Goal: Use online tool/utility: Utilize a website feature to perform a specific function

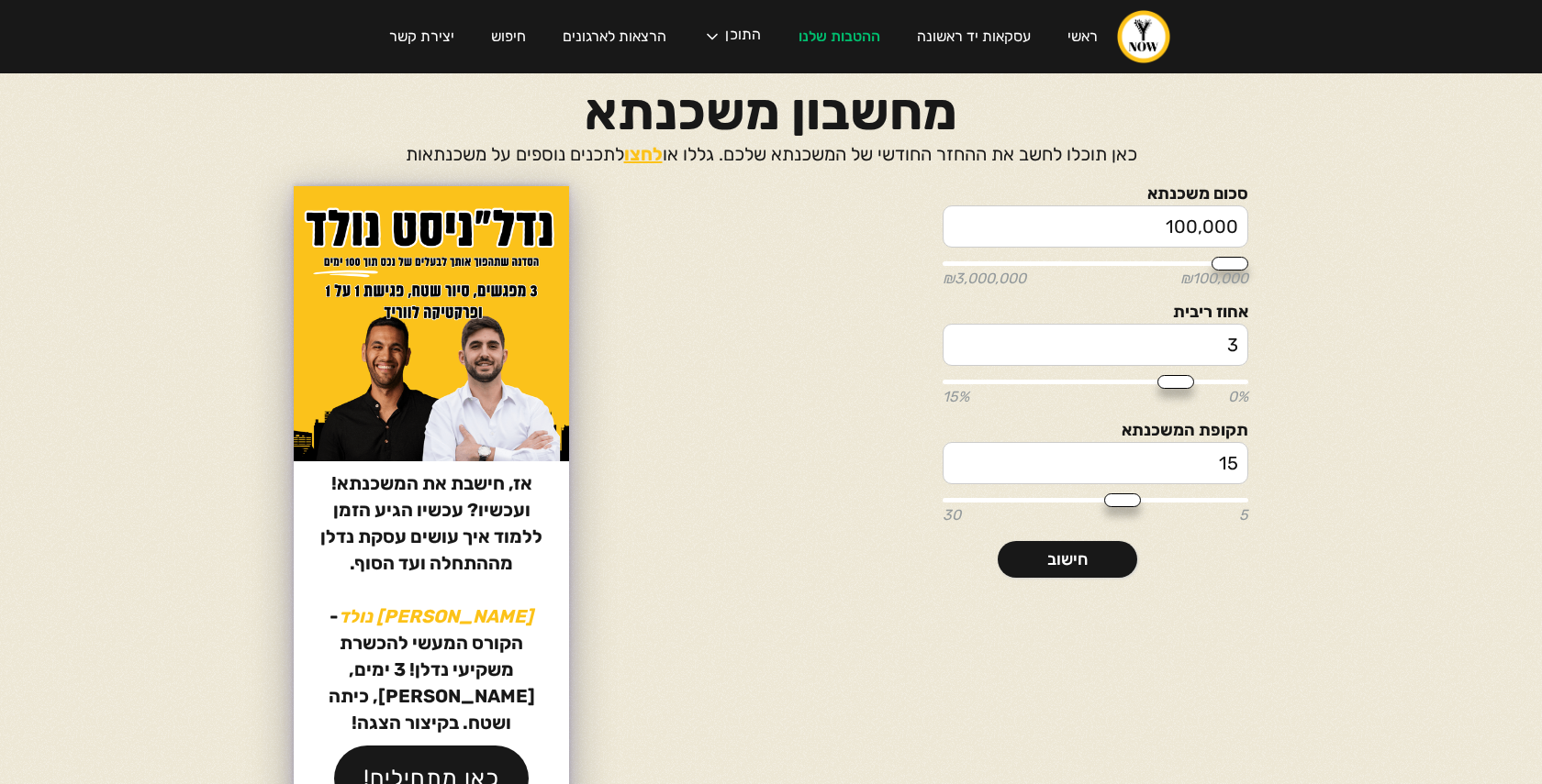
click at [1158, 340] on input "3" at bounding box center [1095, 345] width 306 height 42
drag, startPoint x: 1158, startPoint y: 340, endPoint x: 1264, endPoint y: 338, distance: 106.0
click at [1264, 338] on section "סכום משכנתא 100,000 ₪100,000 ₪3,000,000 אחוז ריבית 3 0% 15% תקופת המשכנתא 15 5 …" at bounding box center [771, 504] width 1101 height 635
type input "5"
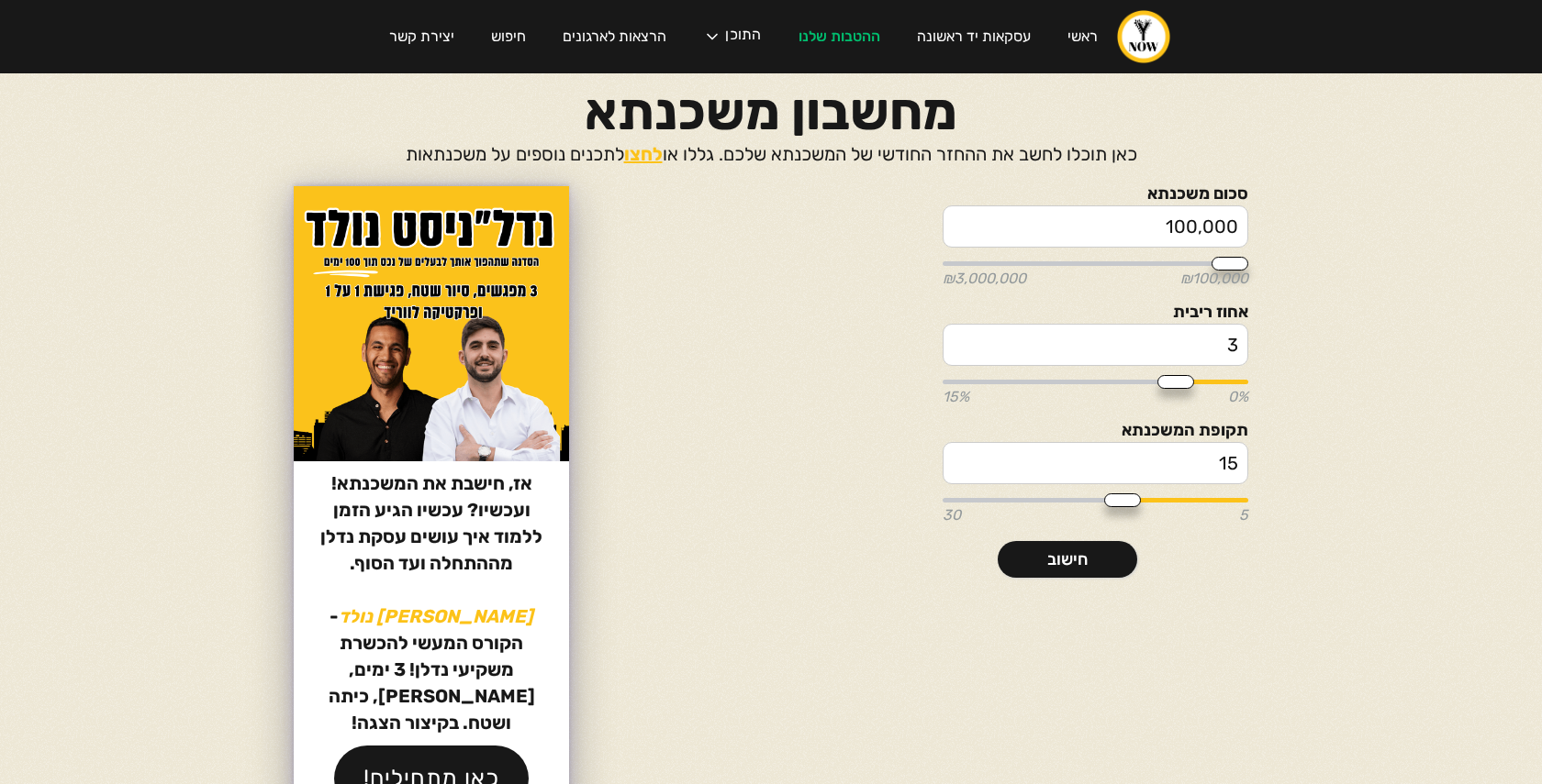
type input "5"
drag, startPoint x: 1154, startPoint y: 234, endPoint x: 1361, endPoint y: 233, distance: 207.0
click at [1361, 233] on body "ראשי עסקאות יד ראשונה ההטבות שלנו התוכן הפודקאסט הבלוג הקורסים שלנו המדריכים של…" at bounding box center [771, 392] width 1542 height 784
type input "2"
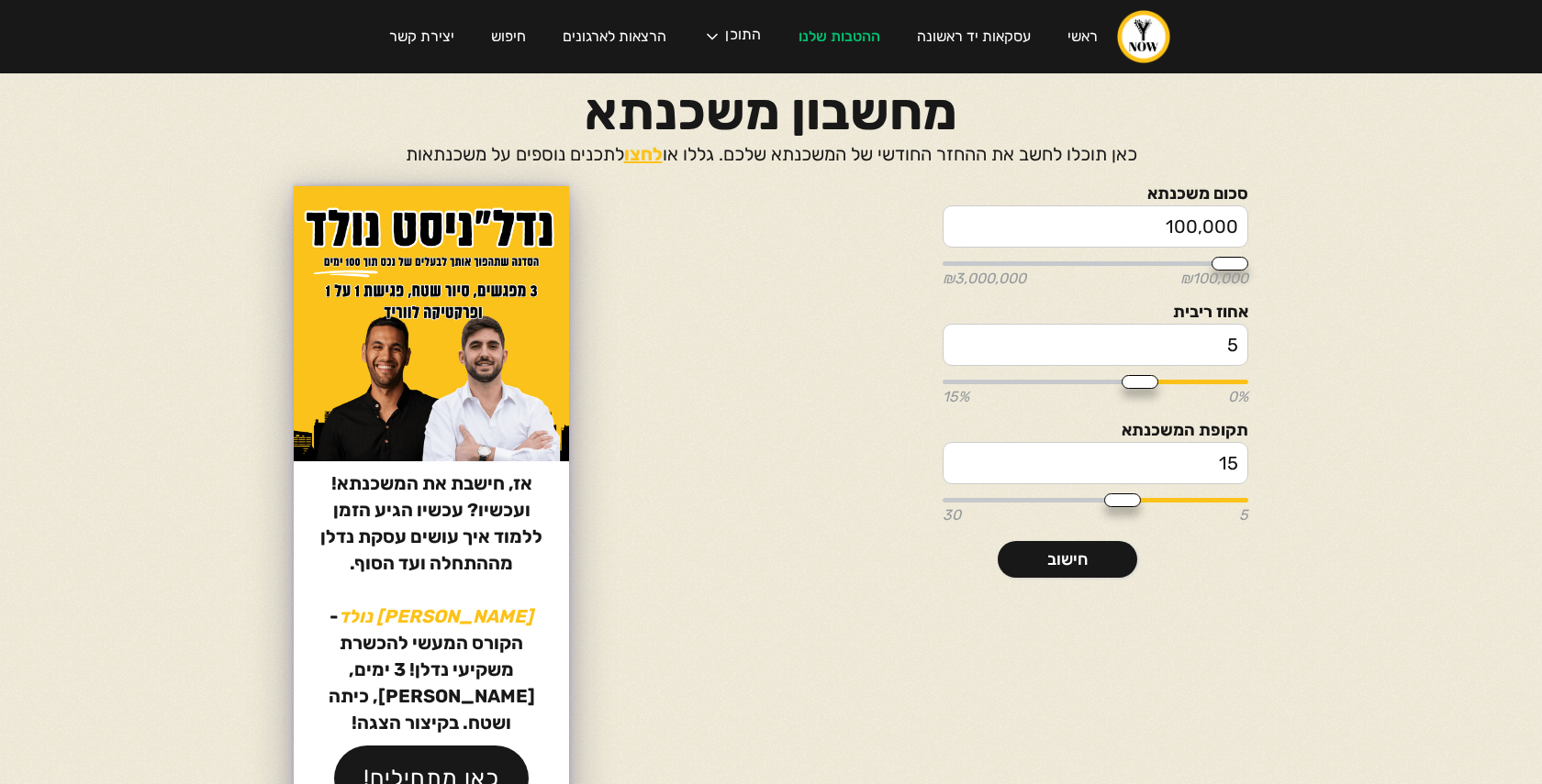
type input "100000"
type input "20"
type input "100000"
type input "200"
type input "100000"
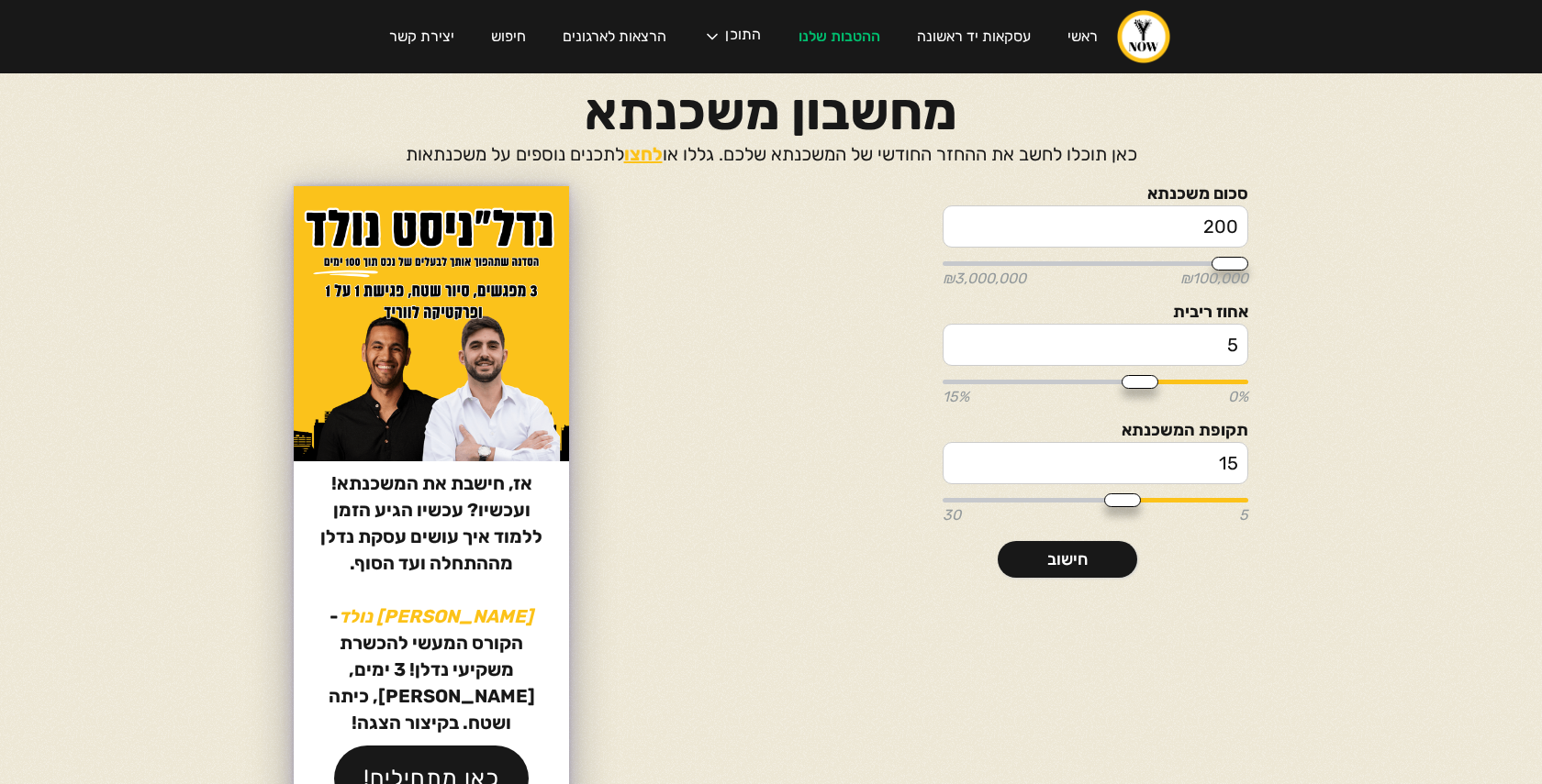
type input "2,000"
type input "100000"
type input "20,000"
type input "100000"
type input "200,000"
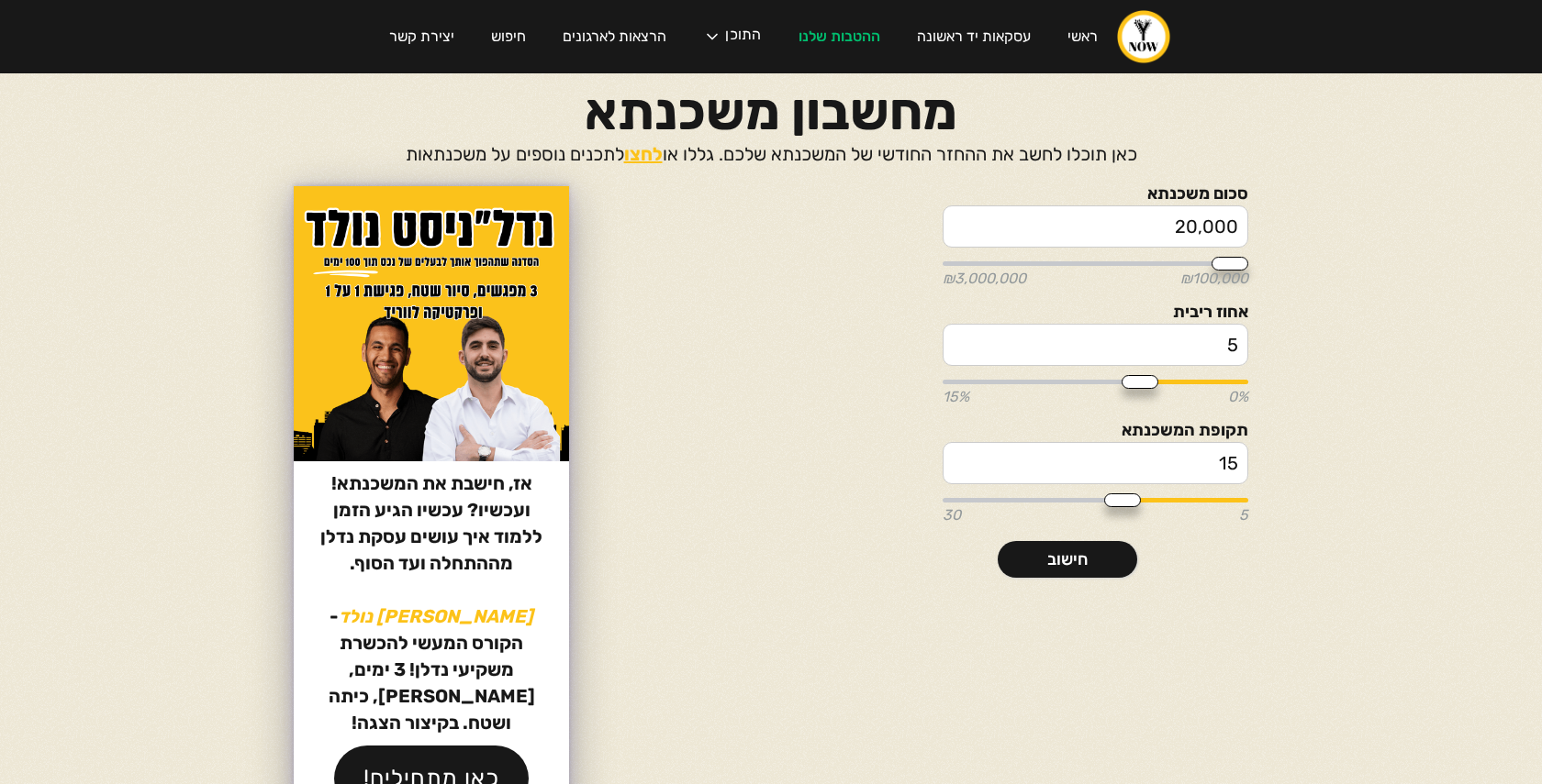
type input "200000"
type input "2,000,000"
type input "2000000"
type input "2,000,000"
drag, startPoint x: 1195, startPoint y: 467, endPoint x: 1337, endPoint y: 467, distance: 142.0
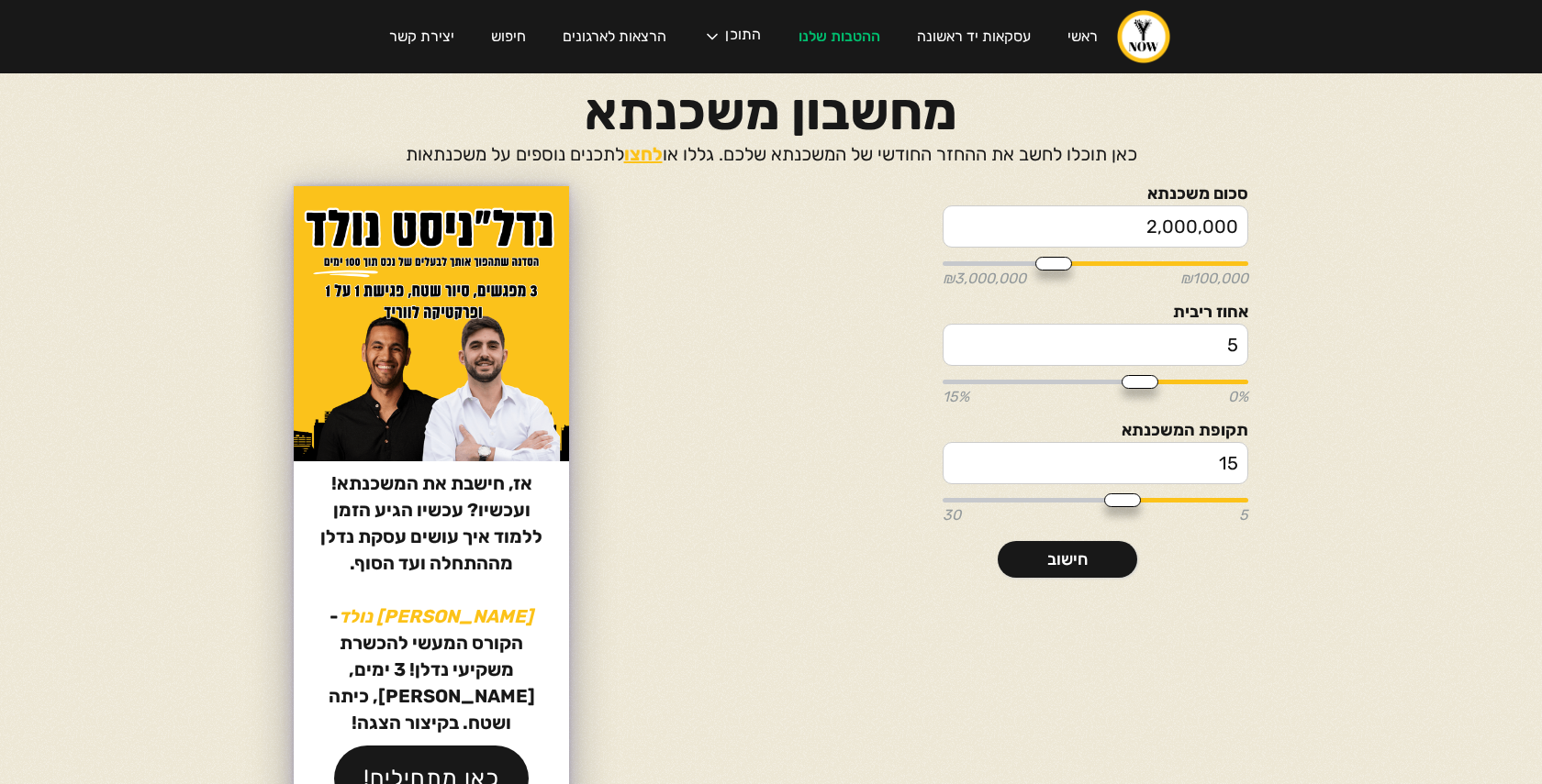
click at [1337, 467] on body "ראשי עסקאות יד ראשונה ההטבות שלנו התוכן הפודקאסט הבלוג הקורסים שלנו המדריכים של…" at bounding box center [771, 392] width 1542 height 784
type input "2"
type input "5"
type input "20"
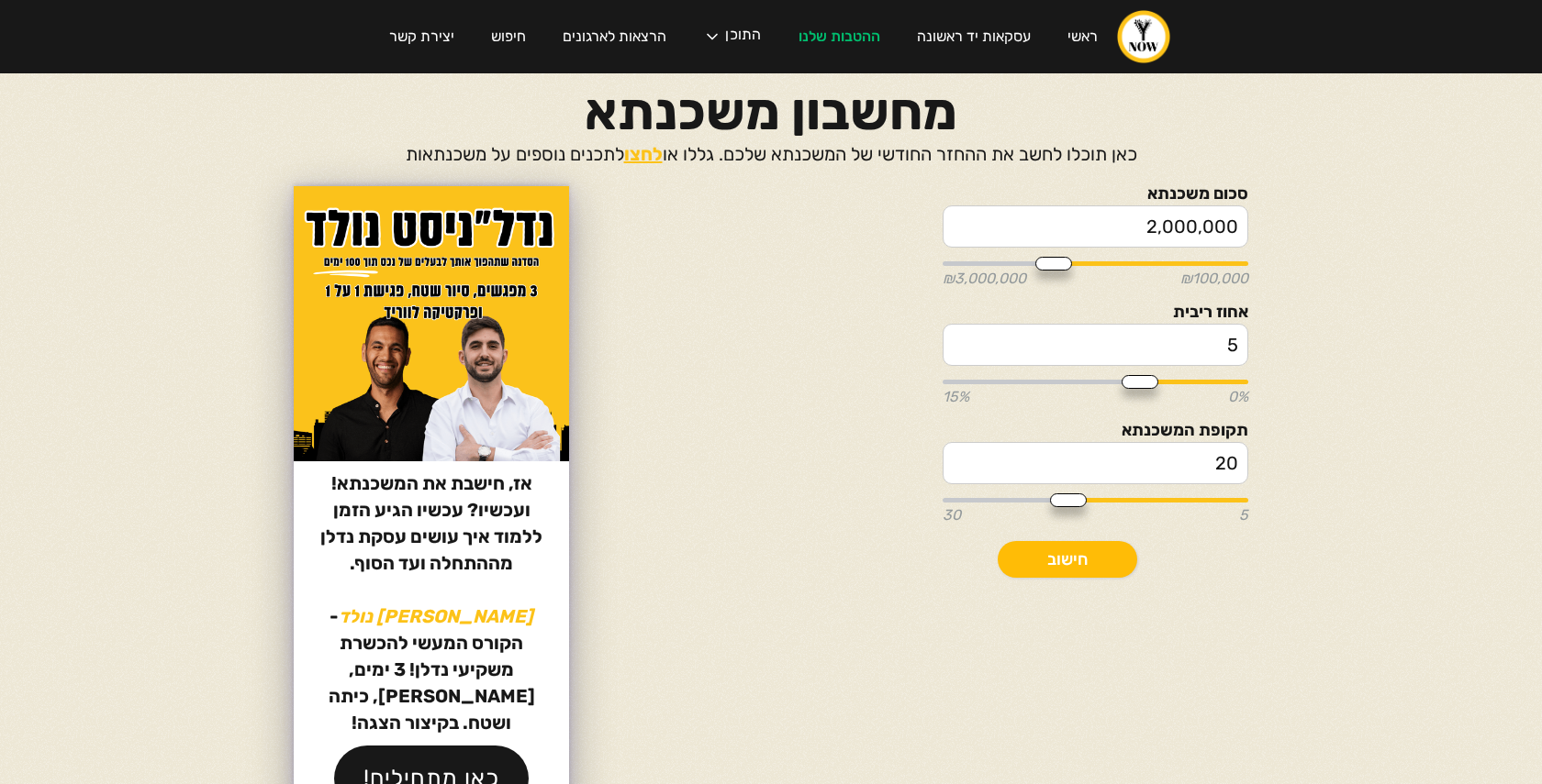
click at [1114, 548] on link "חישוב" at bounding box center [1068, 559] width 140 height 36
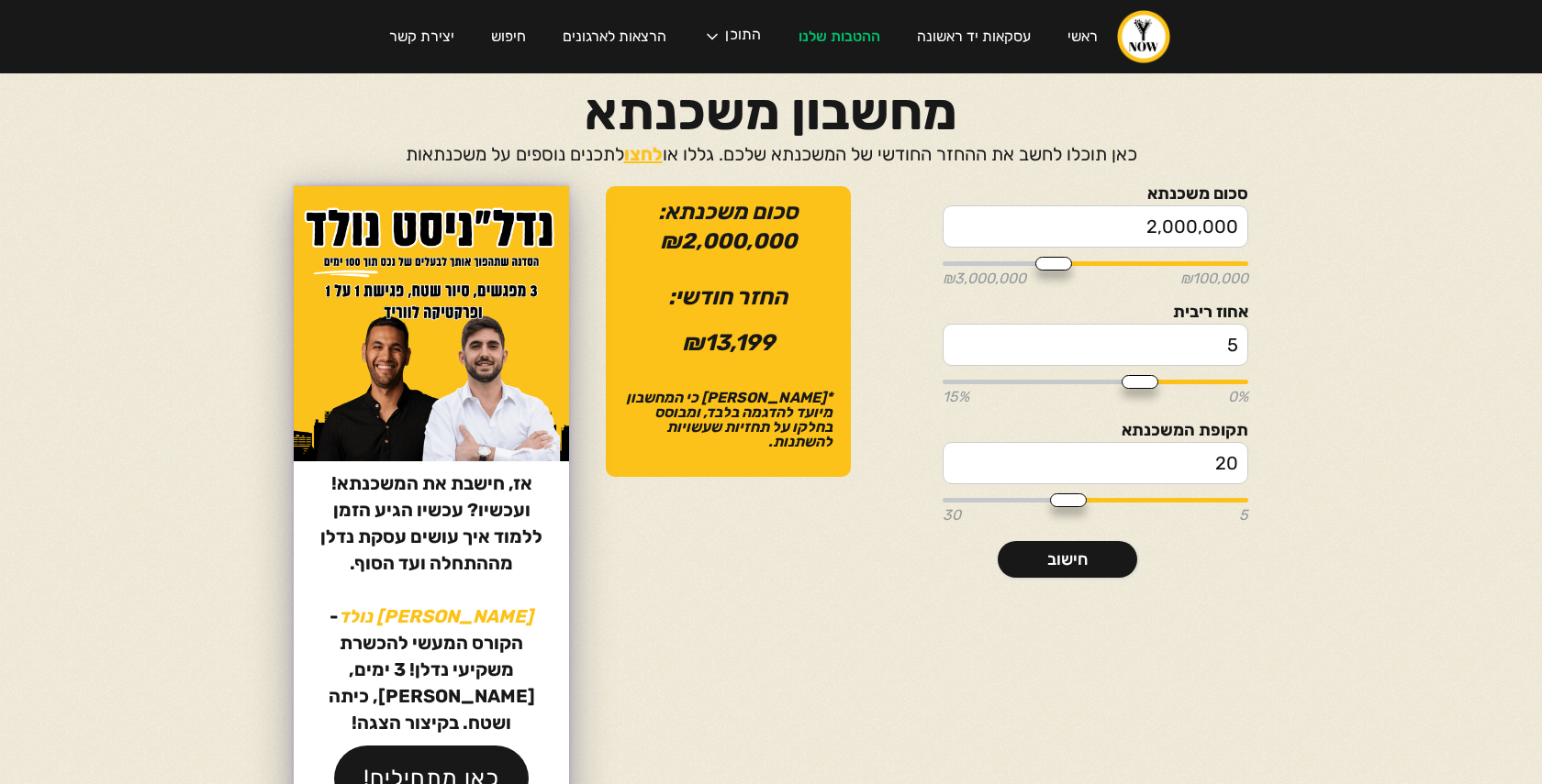
drag, startPoint x: 1168, startPoint y: 454, endPoint x: 1273, endPoint y: 454, distance: 105.0
click at [1273, 454] on section "סכום משכנתא 2,000,000 ₪100,000 ₪3,000,000 אחוז ריבית 5 0% 15% תקופת המשכנתא 20 …" at bounding box center [771, 504] width 1101 height 635
type input "2"
type input "5"
type input "25"
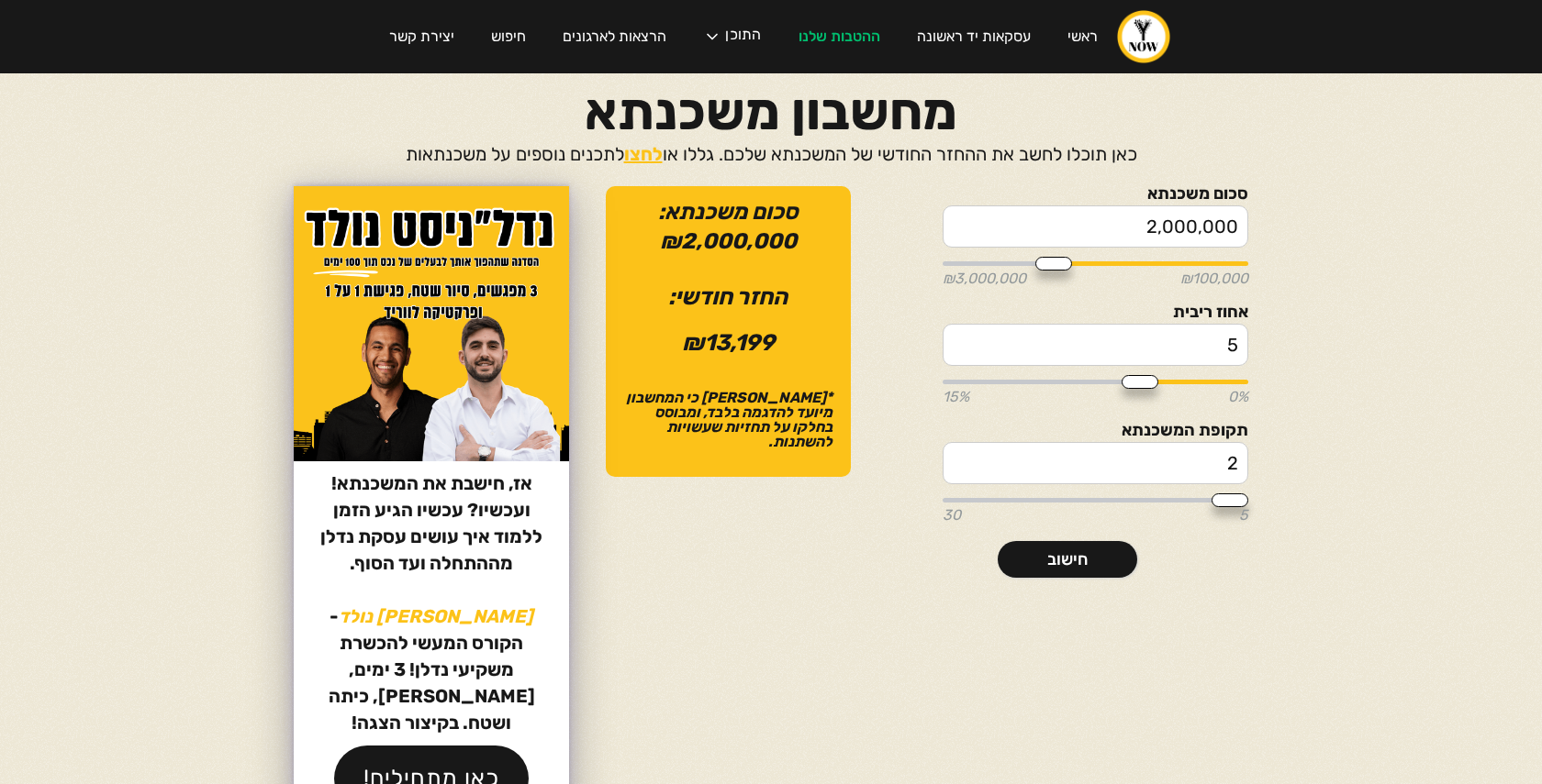
type input "25"
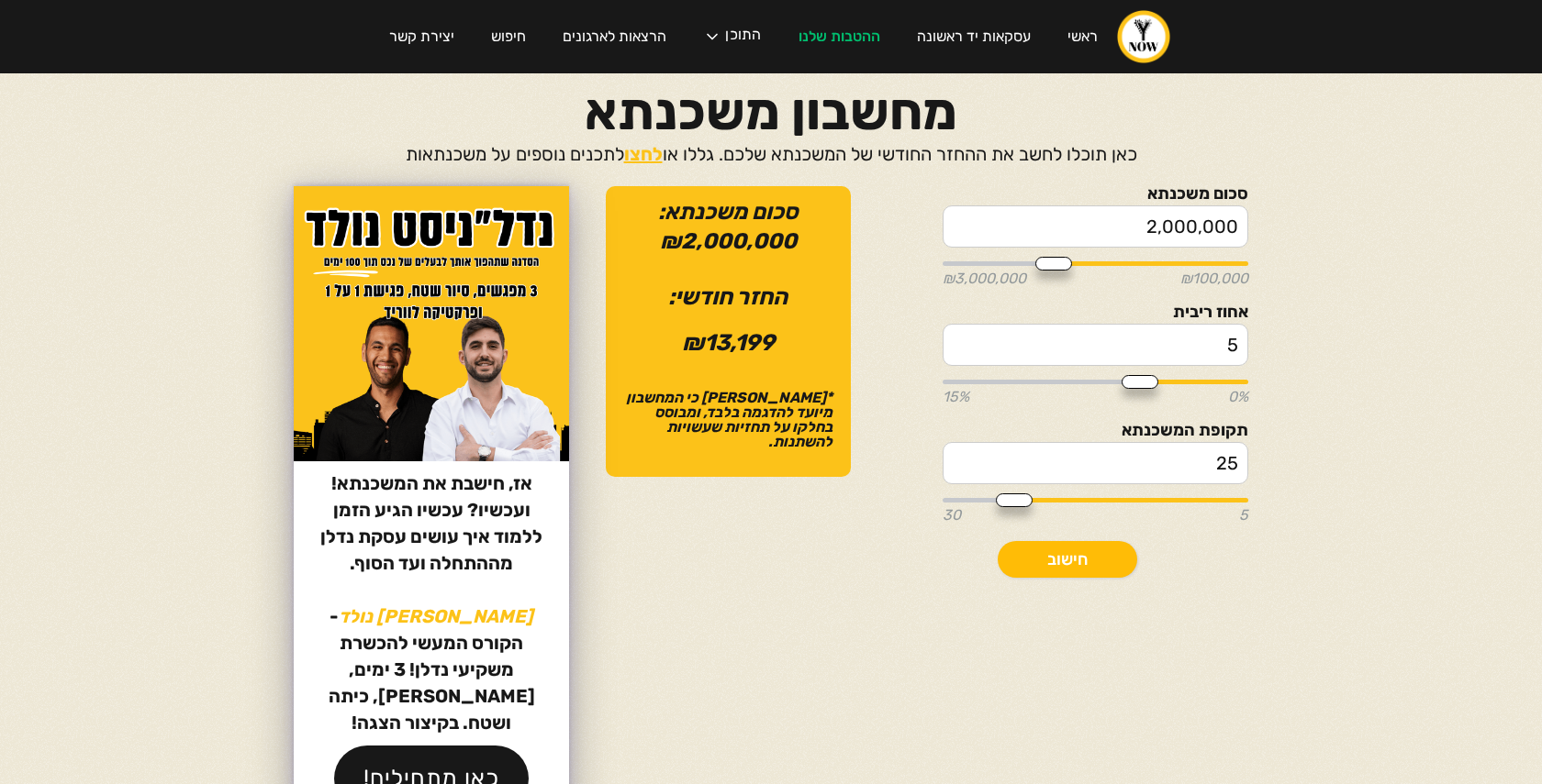
click at [1068, 563] on link "חישוב" at bounding box center [1068, 559] width 140 height 36
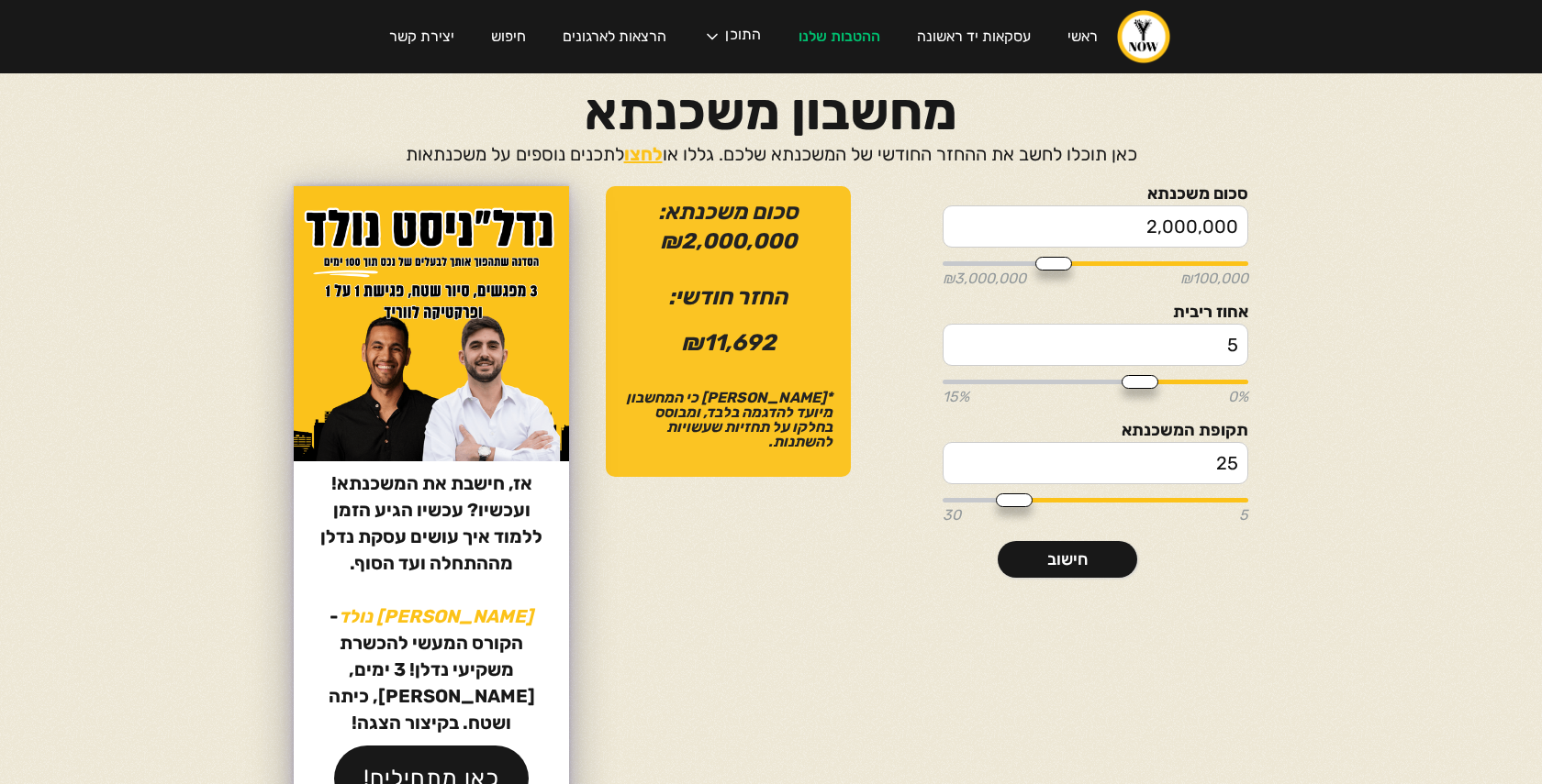
drag, startPoint x: 1191, startPoint y: 469, endPoint x: 1305, endPoint y: 469, distance: 114.0
click at [1305, 469] on section "סכום משכנתא 2,000,000 ₪100,000 ₪3,000,000 אחוז ריבית 5 0% 15% תקופת המשכנתא 25 …" at bounding box center [771, 504] width 1101 height 635
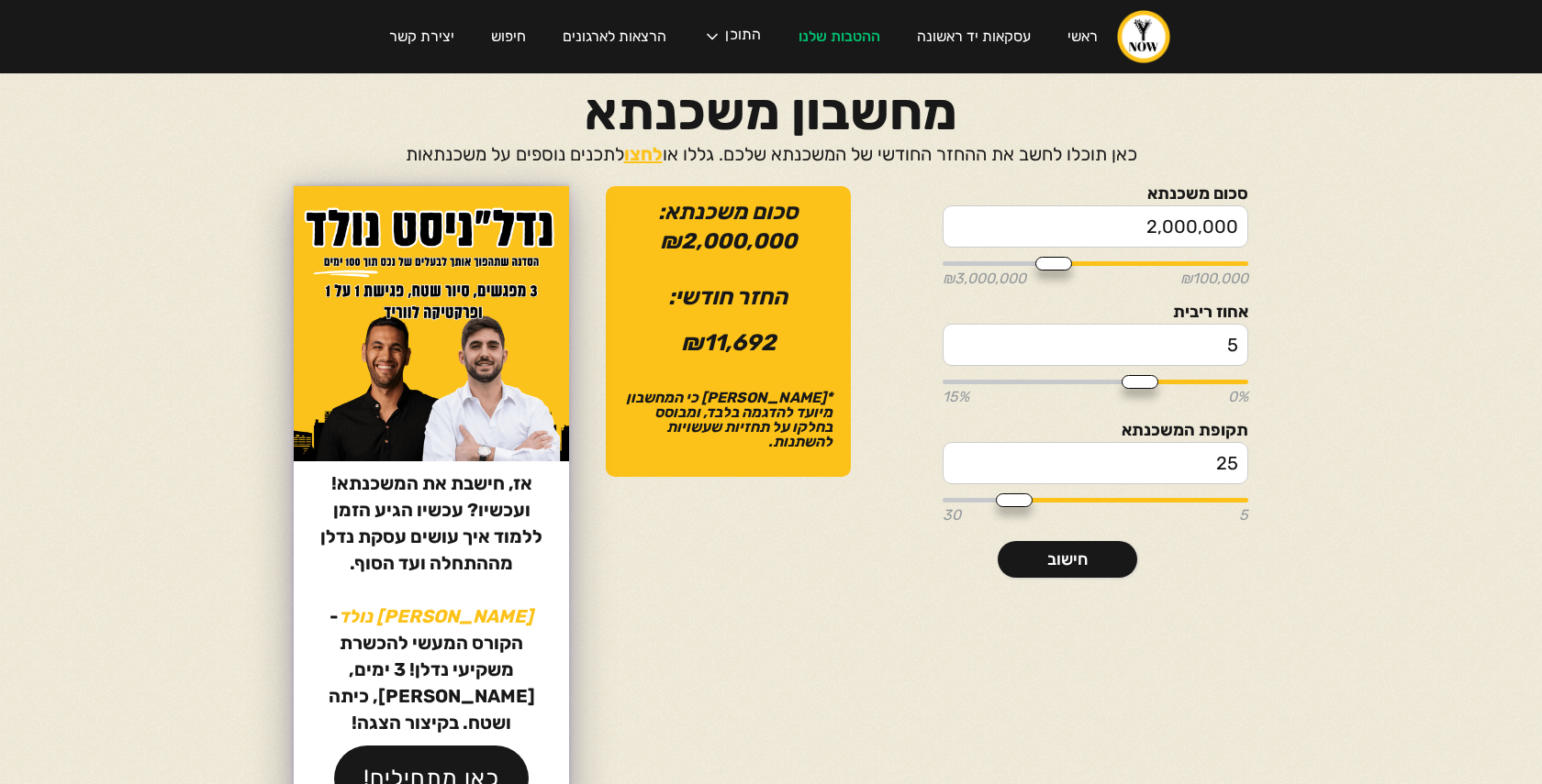
type input "2"
type input "5"
type input "20"
click at [1110, 551] on link "חישוב" at bounding box center [1068, 559] width 140 height 36
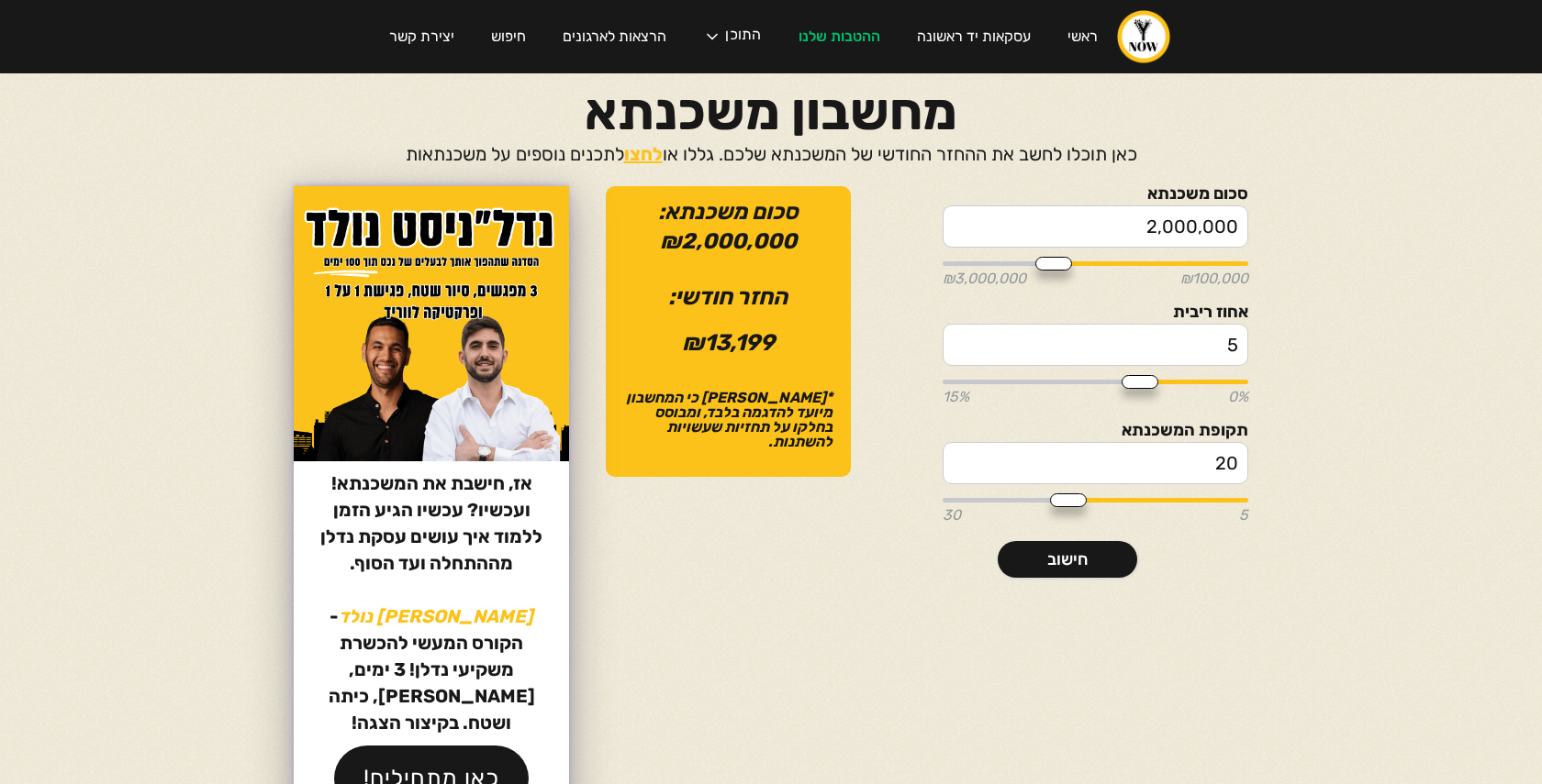
drag, startPoint x: 1183, startPoint y: 462, endPoint x: 1349, endPoint y: 462, distance: 166.0
click at [1349, 462] on body "ראשי עסקאות יד ראשונה ההטבות שלנו התוכן הפודקאסט הבלוג הקורסים שלנו המדריכים של…" at bounding box center [771, 392] width 1542 height 784
type input "1"
type input "5"
type input "15"
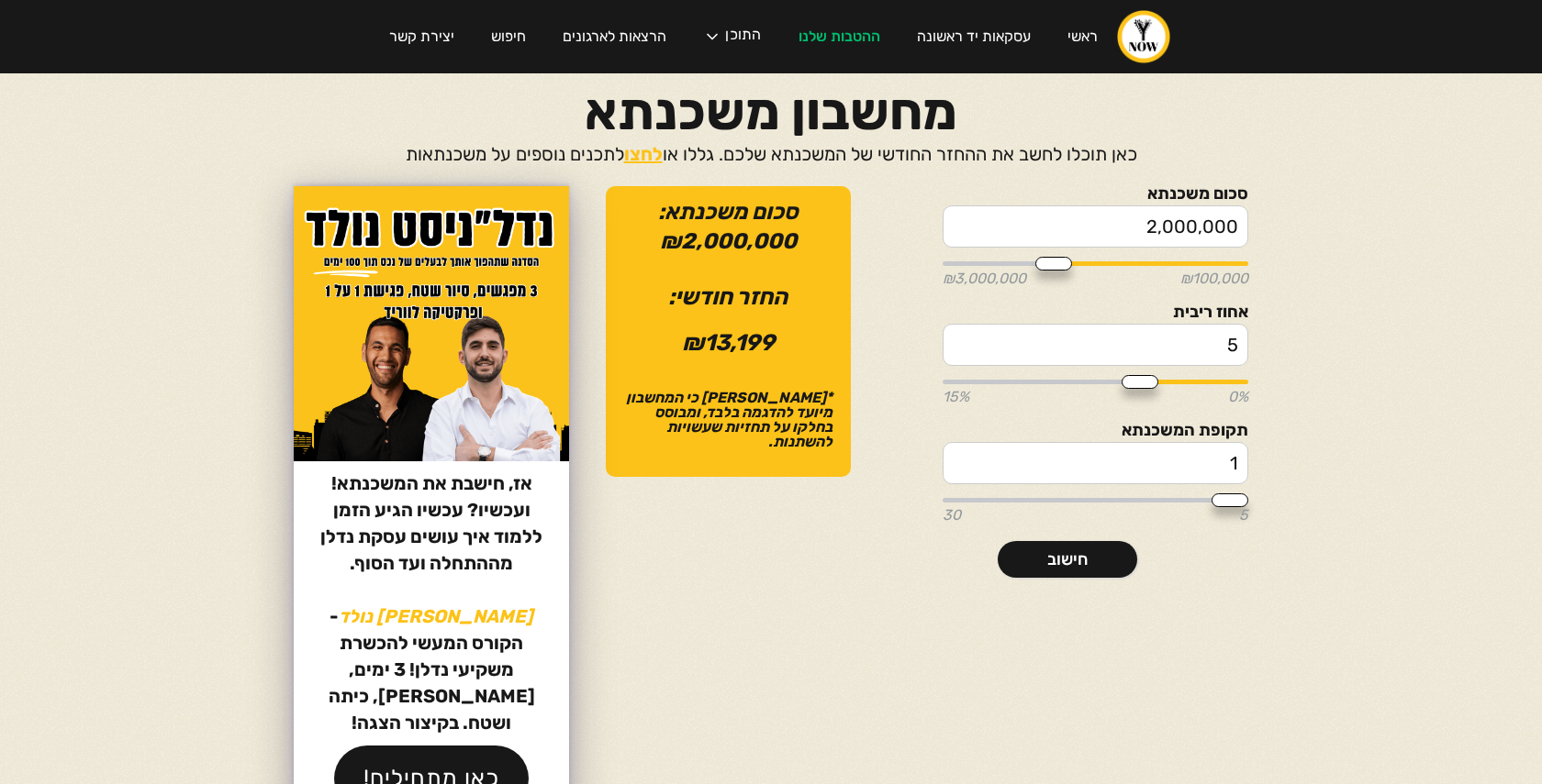
type input "15"
click at [1110, 561] on link "חישוב" at bounding box center [1068, 559] width 140 height 36
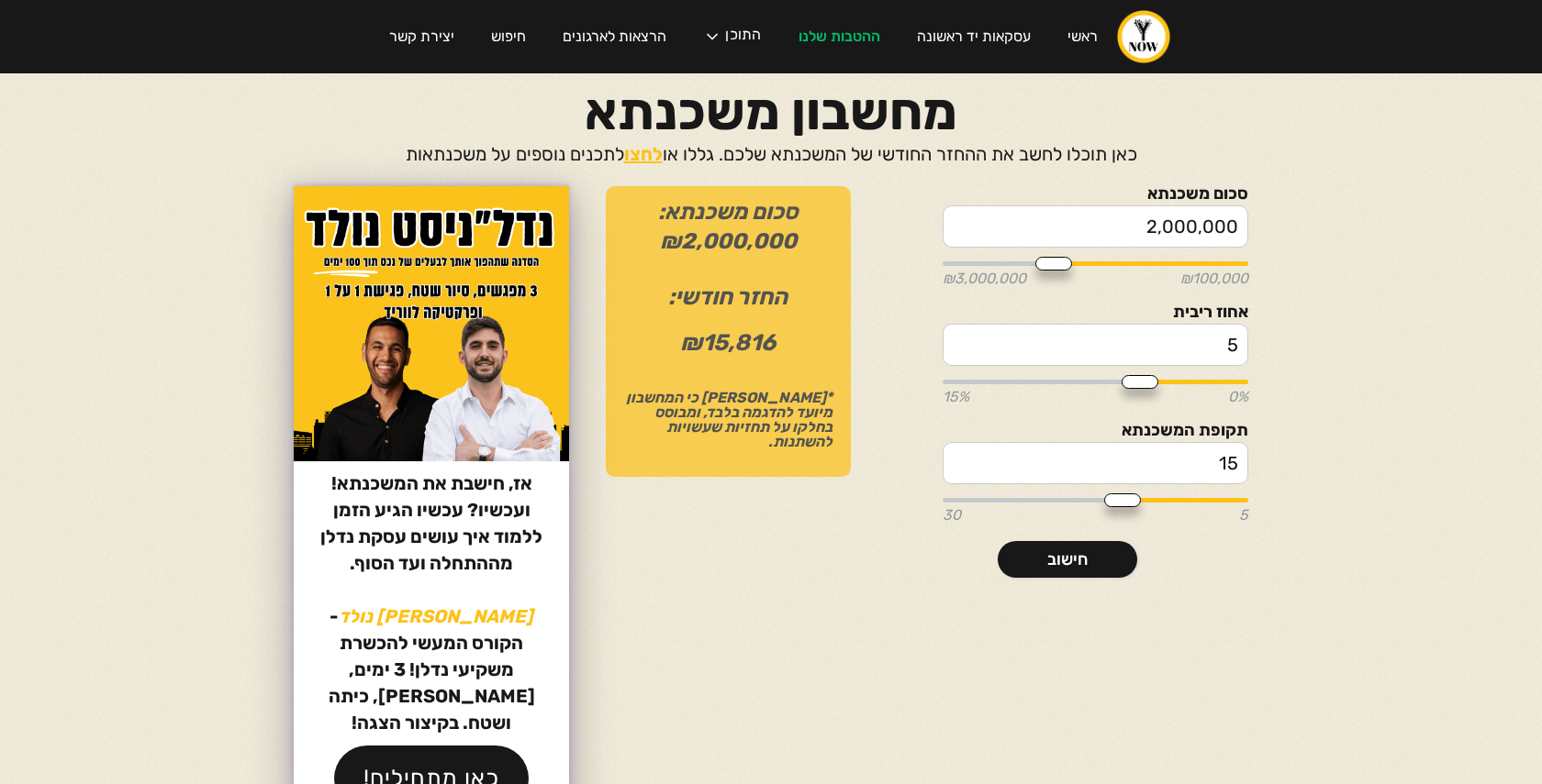
drag, startPoint x: 1191, startPoint y: 457, endPoint x: 1394, endPoint y: 452, distance: 203.1
click at [1394, 452] on body "ראשי עסקאות יד ראשונה ההטבות שלנו התוכן הפודקאסט הבלוג הקורסים שלנו המדריכים של…" at bounding box center [771, 392] width 1542 height 784
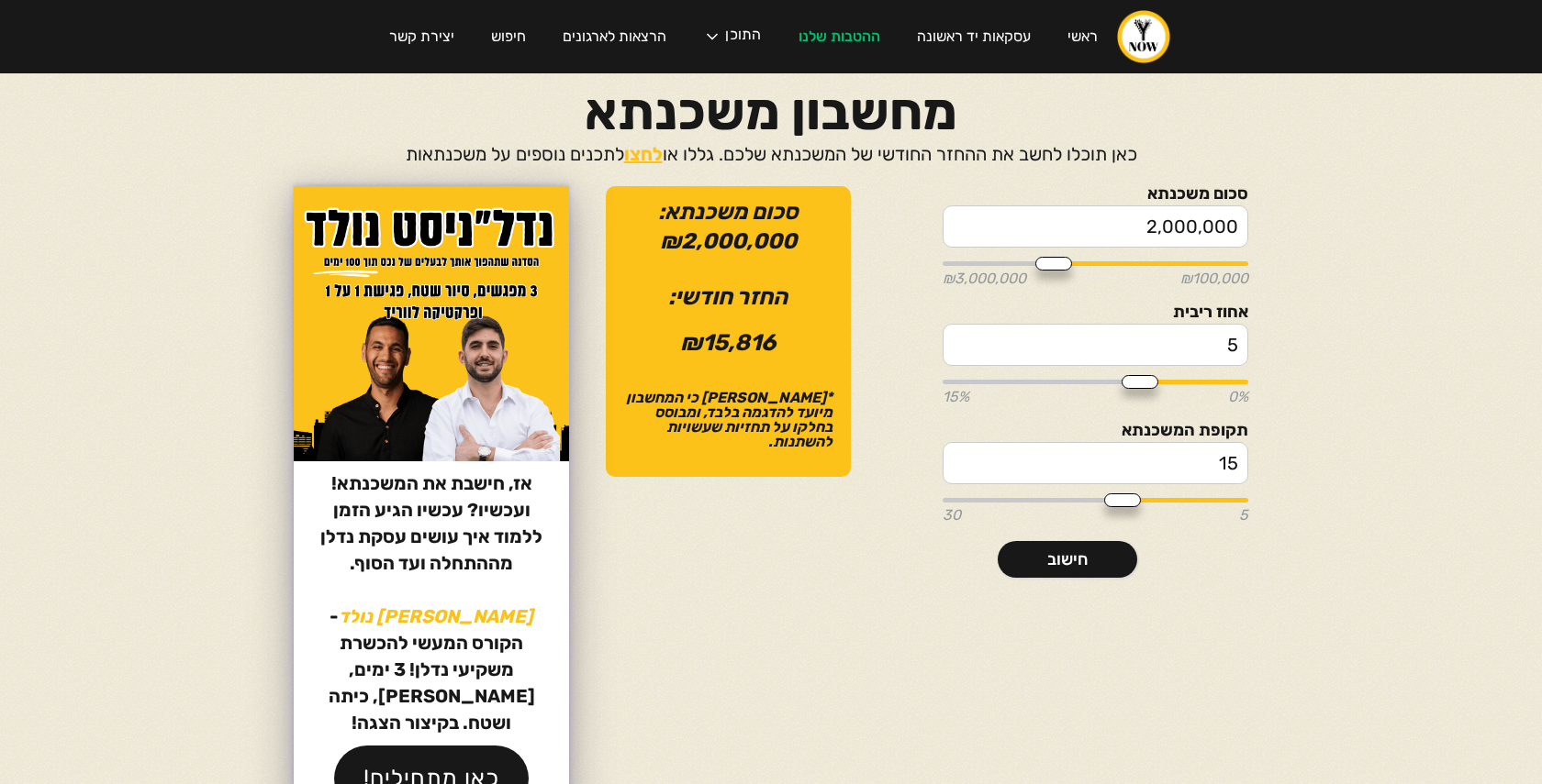
type input "2"
type input "5"
type input "20"
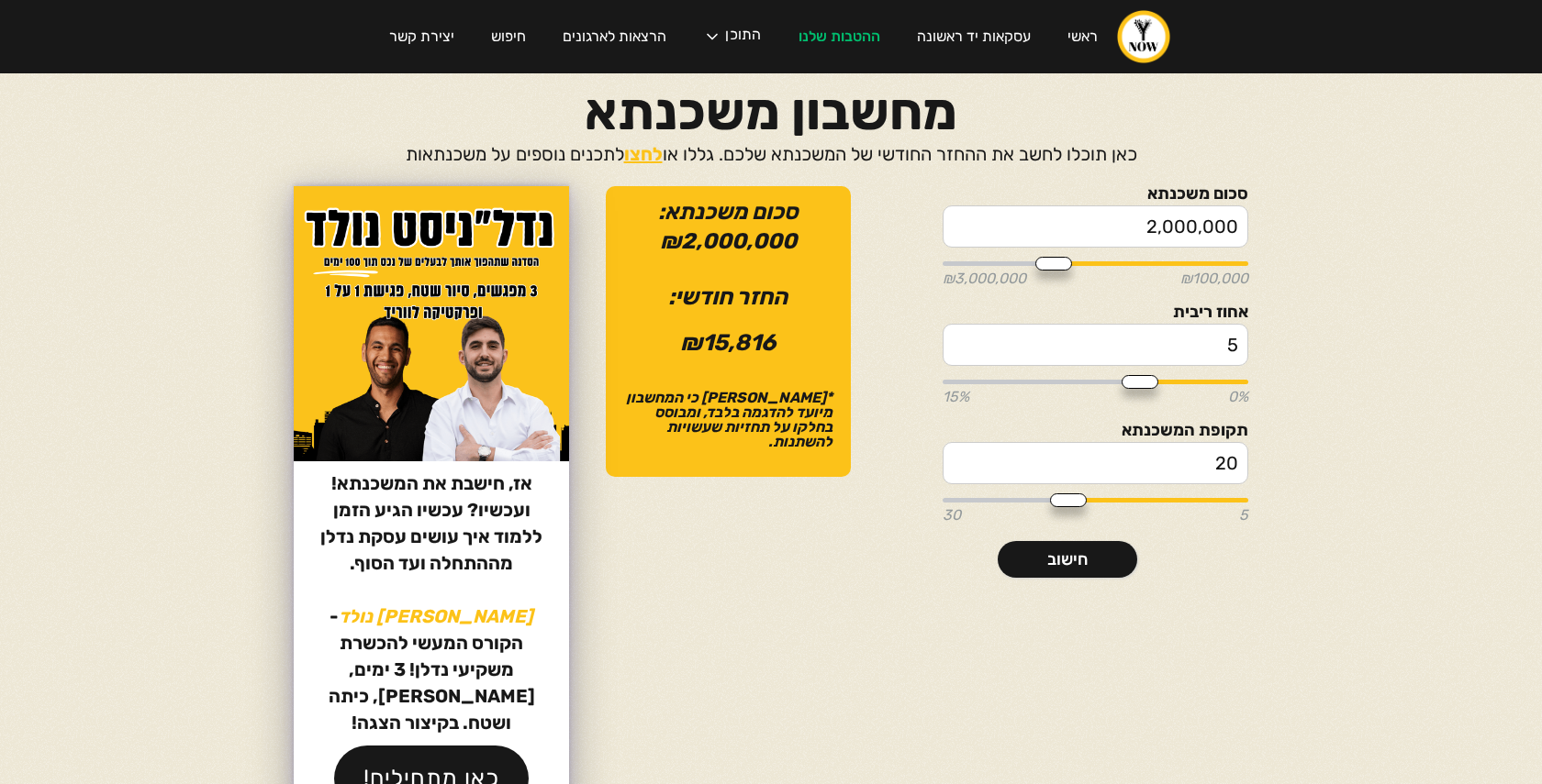
click at [1127, 538] on div "סכום משכנתא 2,000,000 ₪100,000 ₪3,000,000 אחוז ריבית 5 0% 15% תקופת המשכנתא 20 …" at bounding box center [1095, 364] width 306 height 355
click at [1110, 544] on link "חישוב" at bounding box center [1068, 559] width 140 height 36
